Goal: Transaction & Acquisition: Obtain resource

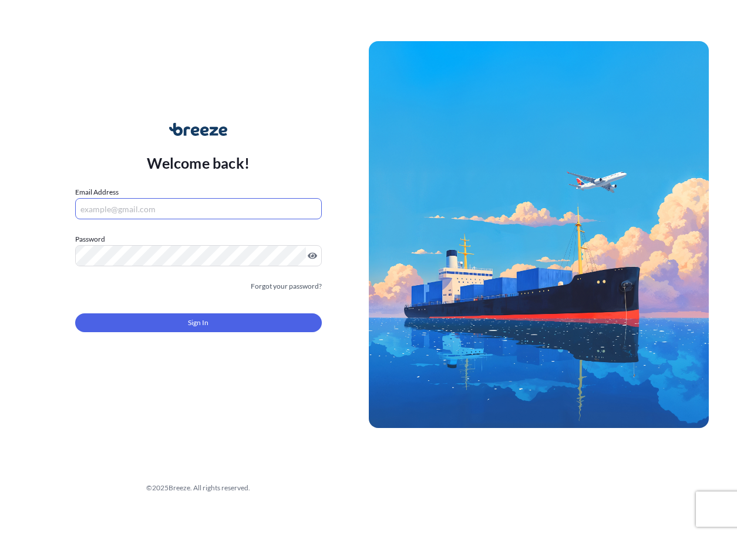
click at [171, 203] on input "Email Address" at bounding box center [198, 208] width 247 height 21
type input "[EMAIL_ADDRESS][DOMAIN_NAME]"
drag, startPoint x: 291, startPoint y: 141, endPoint x: 289, endPoint y: 148, distance: 7.6
click at [290, 144] on div "Welcome back! Email Address [EMAIL_ADDRESS][DOMAIN_NAME] Password Must include:…" at bounding box center [198, 234] width 341 height 270
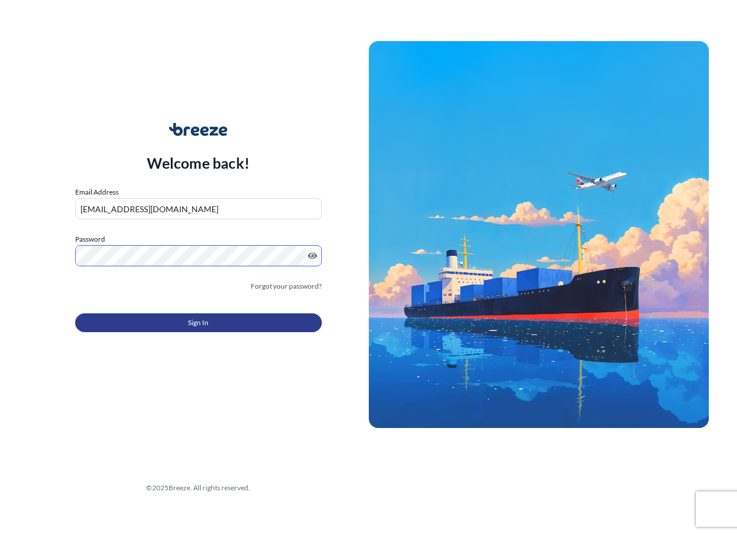
click at [142, 332] on button "Sign In" at bounding box center [198, 322] width 247 height 19
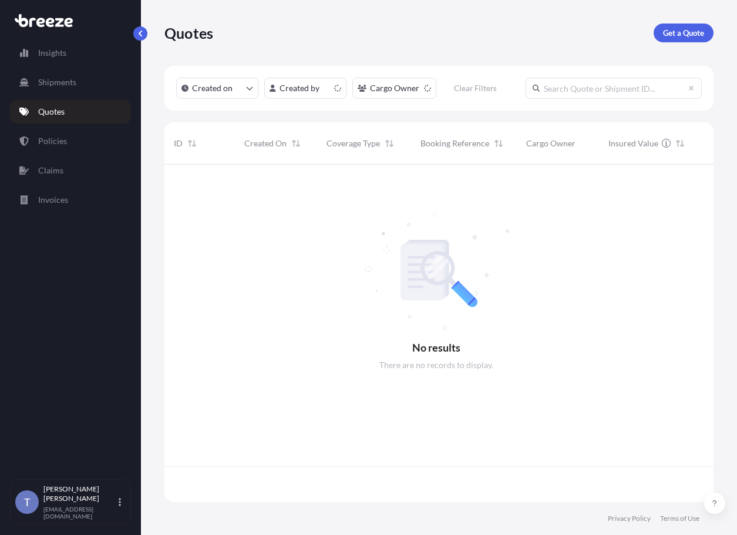
scroll to position [294, 535]
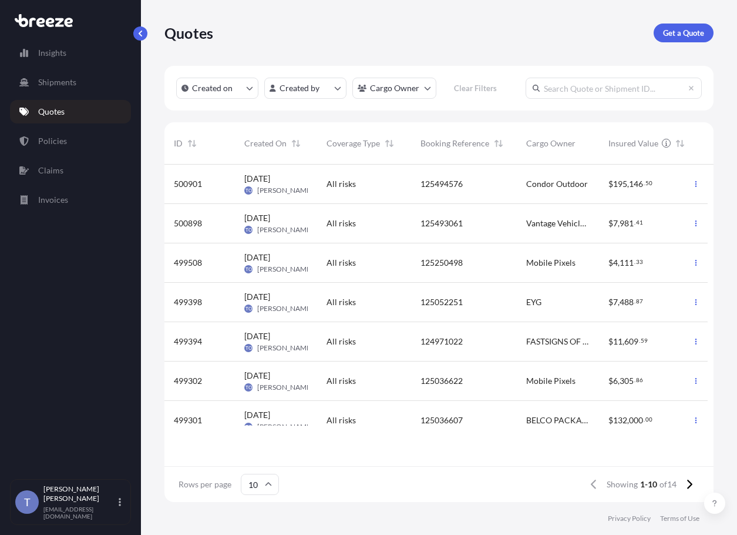
click at [481, 229] on div "125493061" at bounding box center [464, 223] width 87 height 12
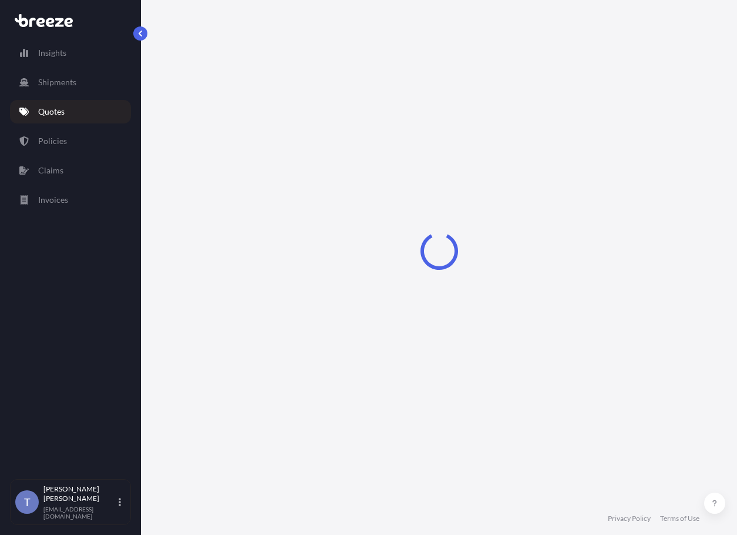
select select "Road"
select select "1"
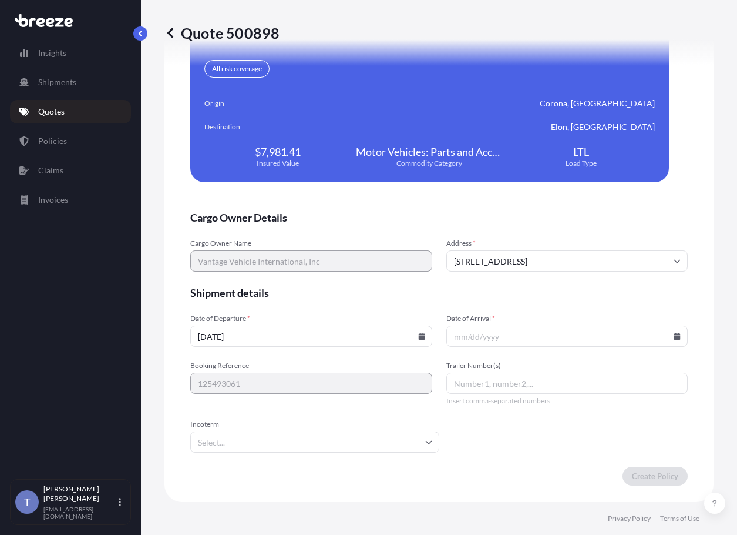
scroll to position [2784, 0]
click at [317, 333] on input "[DATE]" at bounding box center [311, 336] width 242 height 21
click at [421, 326] on input "[DATE]" at bounding box center [311, 336] width 242 height 21
click at [418, 333] on icon at bounding box center [421, 336] width 6 height 7
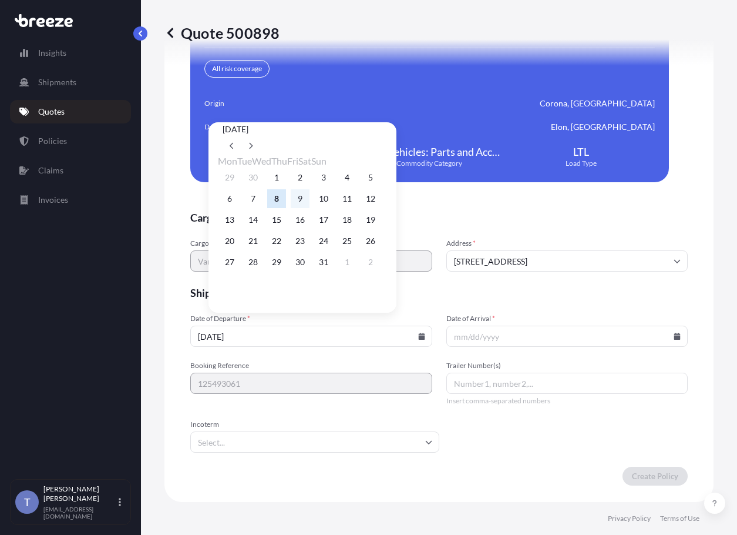
click at [310, 200] on button "9" at bounding box center [300, 198] width 19 height 19
type input "[DATE]"
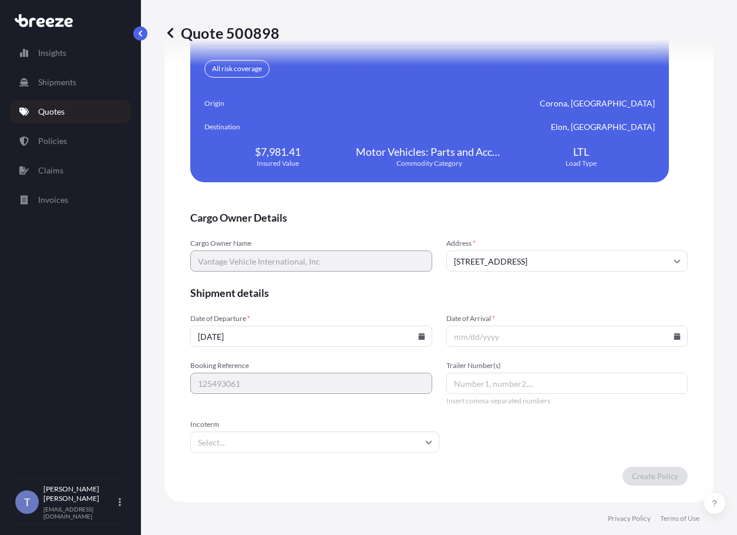
click at [667, 330] on input "Date of Arrival *" at bounding box center [568, 336] width 242 height 21
drag, startPoint x: 657, startPoint y: 328, endPoint x: 663, endPoint y: 326, distance: 6.9
click at [657, 327] on input "Date of Arrival *" at bounding box center [568, 336] width 242 height 21
click at [669, 326] on input "Date of Arrival *" at bounding box center [568, 336] width 242 height 21
click at [675, 333] on icon at bounding box center [678, 336] width 6 height 7
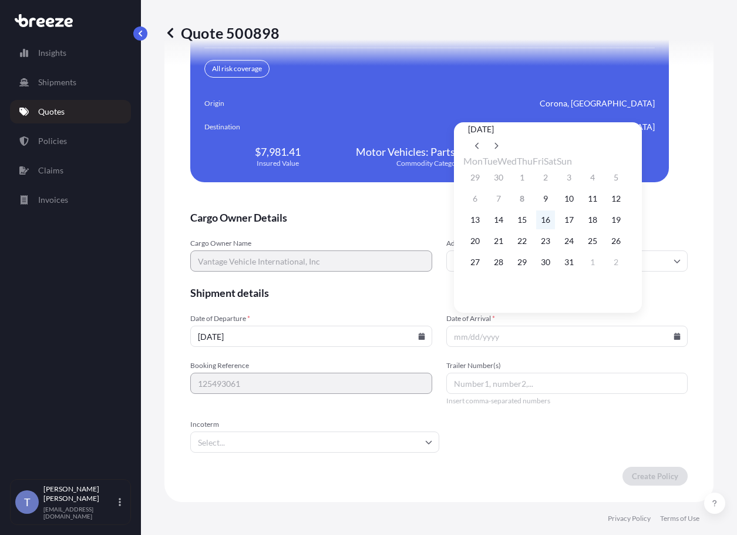
click at [555, 224] on button "16" at bounding box center [546, 219] width 19 height 19
type input "[DATE]"
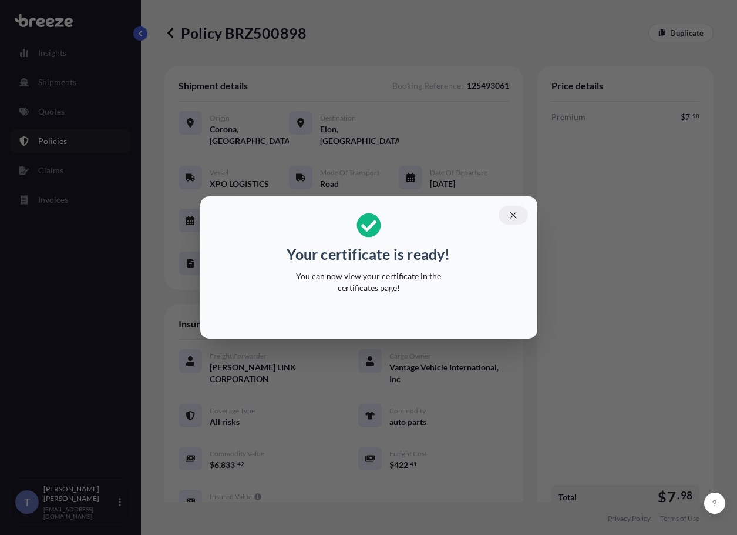
click at [519, 210] on icon "button" at bounding box center [513, 215] width 11 height 11
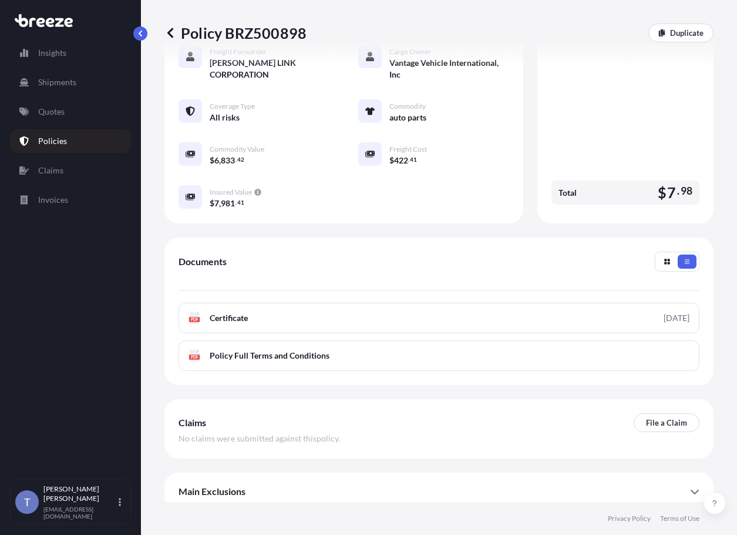
scroll to position [376, 0]
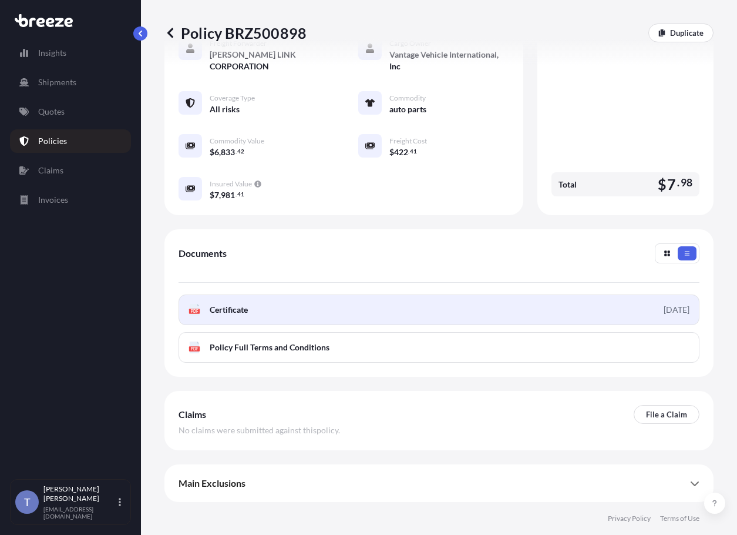
click at [403, 299] on link "PDF Certificate [DATE]" at bounding box center [439, 309] width 521 height 31
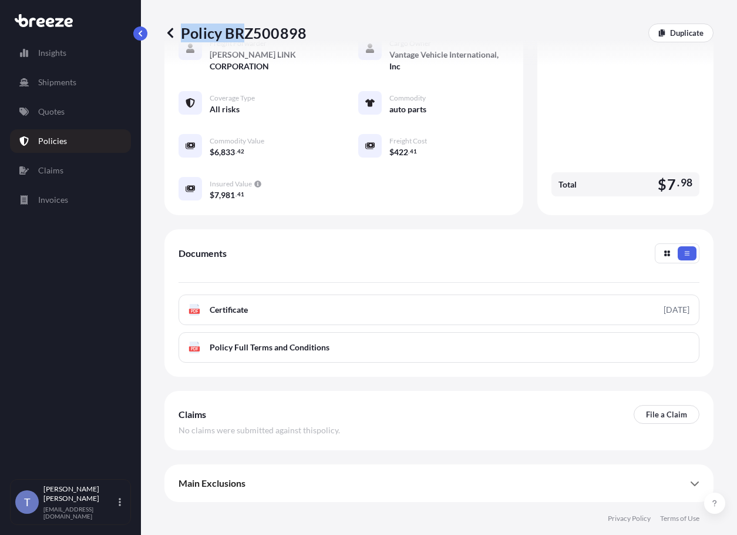
drag, startPoint x: 311, startPoint y: 41, endPoint x: 249, endPoint y: 38, distance: 62.9
click at [249, 38] on div "Policy BRZ500898 Duplicate" at bounding box center [439, 33] width 549 height 19
click at [239, 38] on p "Policy BRZ500898" at bounding box center [236, 33] width 142 height 19
drag, startPoint x: 234, startPoint y: 36, endPoint x: 307, endPoint y: 36, distance: 72.9
click at [307, 36] on p "Policy BRZ500898" at bounding box center [236, 33] width 142 height 19
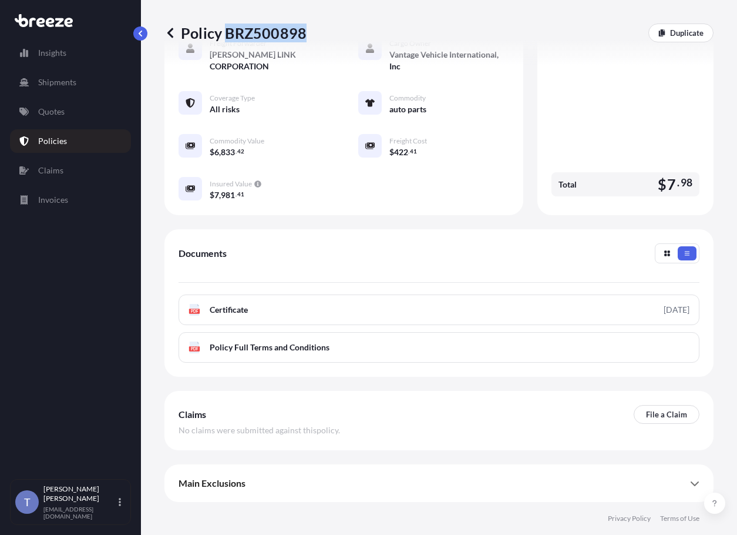
copy p "BRZ500898"
click at [631, 133] on div "Premium $ 7 . 98 Total $ 7 . 98" at bounding box center [626, -1] width 148 height 403
